Goal: Task Accomplishment & Management: Manage account settings

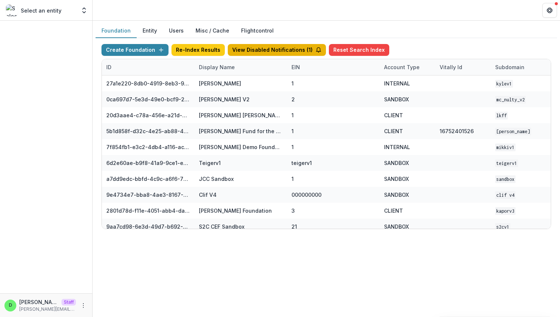
click at [283, 47] on button "View Disabled Notifications ( 1 )" at bounding box center [277, 50] width 98 height 12
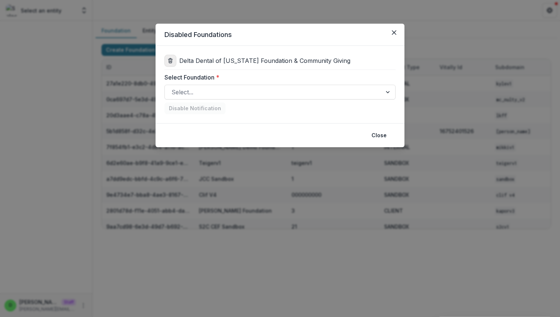
click at [170, 61] on icon "delete" at bounding box center [170, 61] width 6 height 6
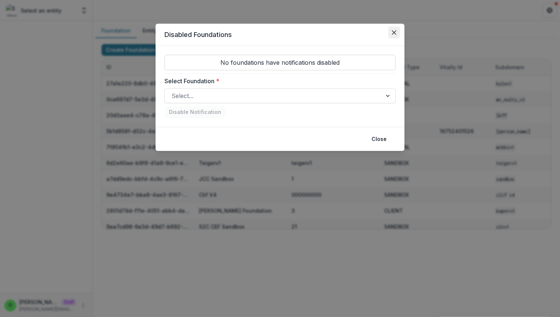
click at [394, 34] on icon "Close" at bounding box center [394, 32] width 4 height 4
